Goal: Transaction & Acquisition: Book appointment/travel/reservation

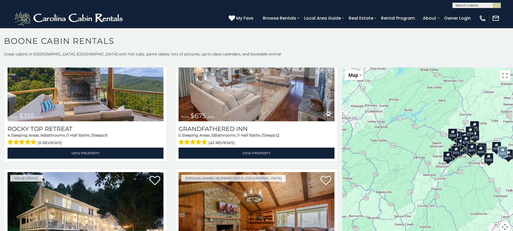
scroll to position [404, 0]
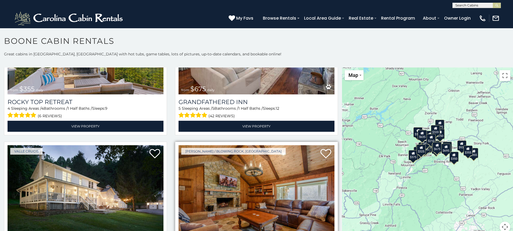
drag, startPoint x: 401, startPoint y: 173, endPoint x: 314, endPoint y: 170, distance: 87.0
click at [314, 68] on main "**********" at bounding box center [256, 68] width 513 height 0
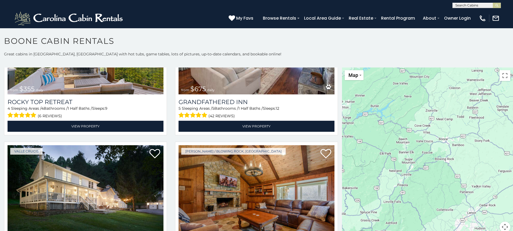
drag, startPoint x: 386, startPoint y: 168, endPoint x: 482, endPoint y: 171, distance: 96.1
click at [482, 171] on div at bounding box center [427, 153] width 171 height 171
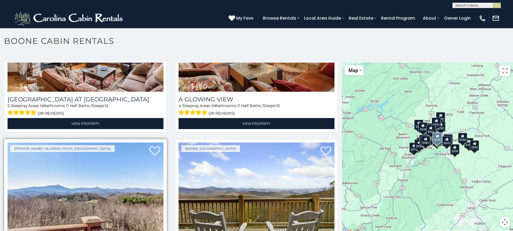
scroll to position [1103, 0]
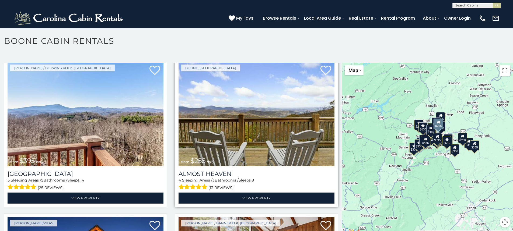
click at [264, 143] on img at bounding box center [256, 114] width 156 height 104
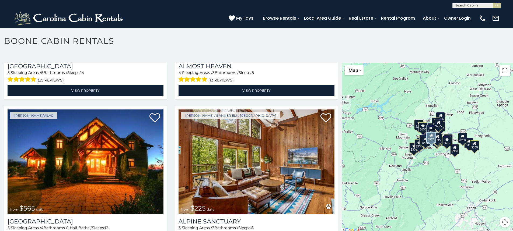
scroll to position [1346, 0]
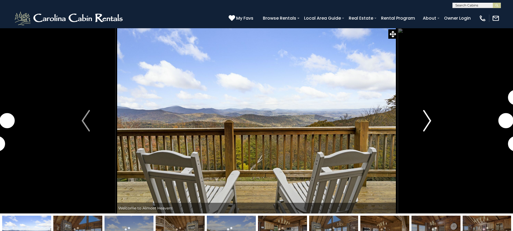
click at [434, 128] on button "Next" at bounding box center [426, 121] width 59 height 186
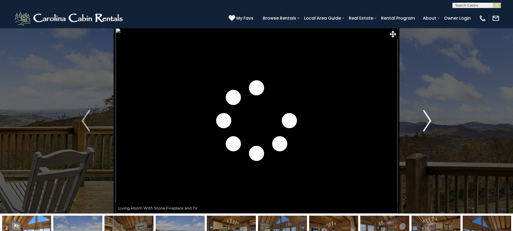
click at [425, 127] on img "Next" at bounding box center [427, 121] width 8 height 22
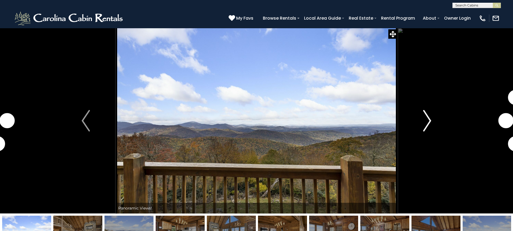
click at [425, 127] on img "Next" at bounding box center [427, 121] width 8 height 22
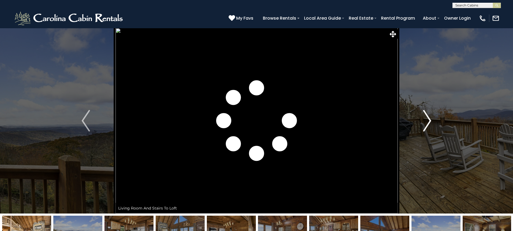
click at [425, 127] on img "Next" at bounding box center [427, 121] width 8 height 22
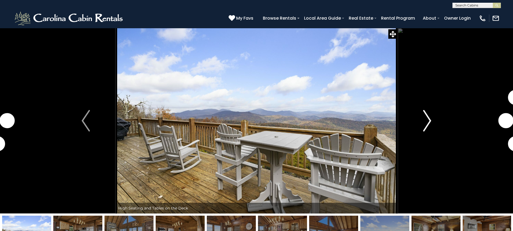
click at [425, 127] on img "Next" at bounding box center [427, 121] width 8 height 22
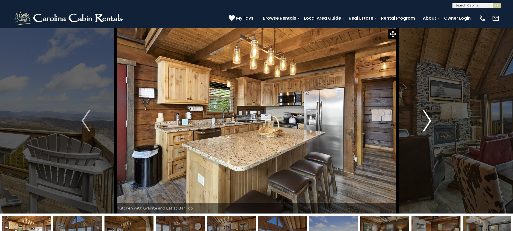
click at [425, 127] on img "Next" at bounding box center [427, 121] width 8 height 22
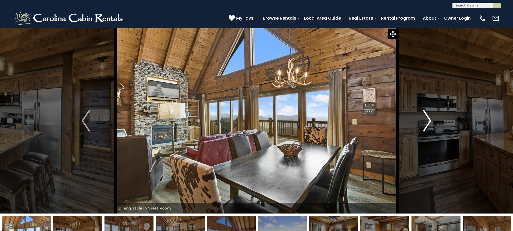
click at [425, 127] on img "Next" at bounding box center [427, 121] width 8 height 22
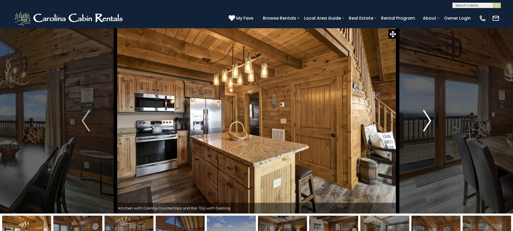
click at [425, 127] on img "Next" at bounding box center [427, 121] width 8 height 22
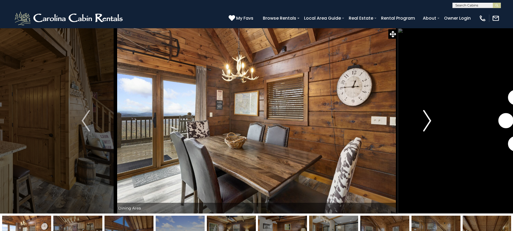
click at [425, 127] on img "Next" at bounding box center [427, 121] width 8 height 22
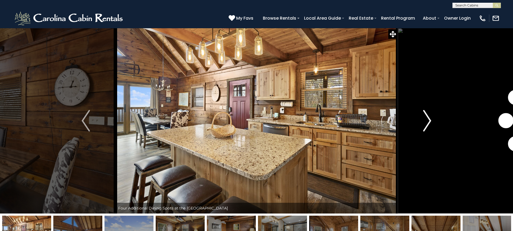
click at [425, 127] on img "Next" at bounding box center [427, 121] width 8 height 22
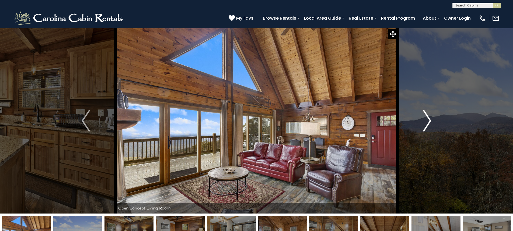
click at [425, 127] on img "Next" at bounding box center [427, 121] width 8 height 22
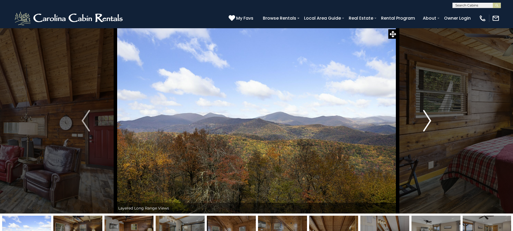
click at [425, 127] on img "Next" at bounding box center [427, 121] width 8 height 22
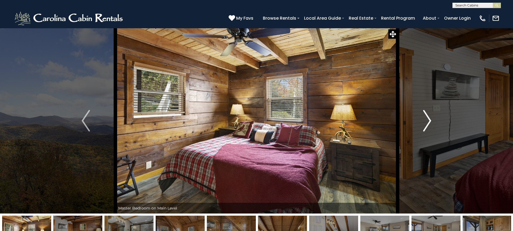
click at [425, 127] on img "Next" at bounding box center [427, 121] width 8 height 22
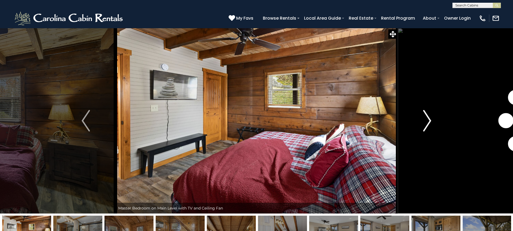
click at [425, 127] on img "Next" at bounding box center [427, 121] width 8 height 22
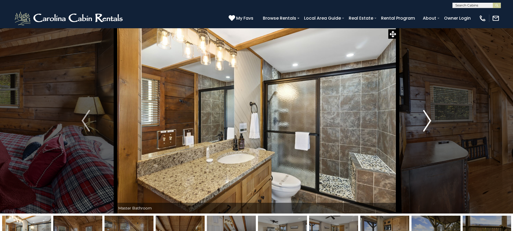
click at [425, 127] on img "Next" at bounding box center [427, 121] width 8 height 22
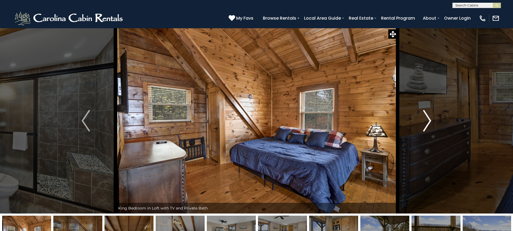
click at [425, 127] on img "Next" at bounding box center [427, 121] width 8 height 22
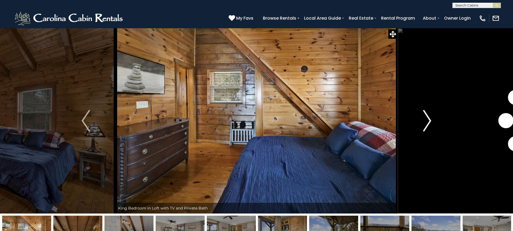
click at [425, 127] on img "Next" at bounding box center [427, 121] width 8 height 22
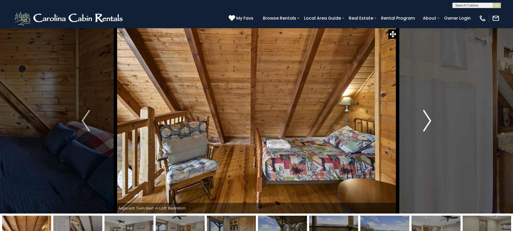
click at [425, 127] on img "Next" at bounding box center [427, 121] width 8 height 22
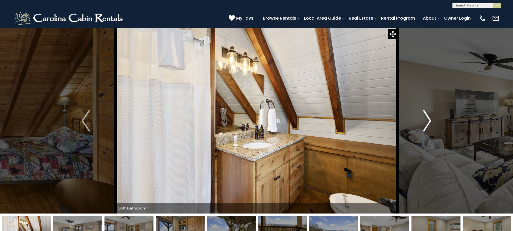
click at [425, 127] on img "Next" at bounding box center [427, 121] width 8 height 22
